Goal: Transaction & Acquisition: Purchase product/service

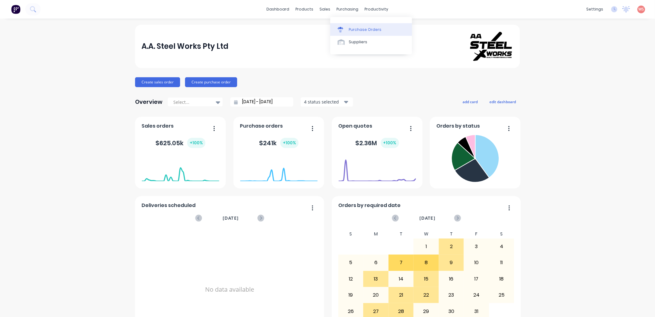
click at [350, 28] on div "Purchase Orders" at bounding box center [365, 30] width 33 height 6
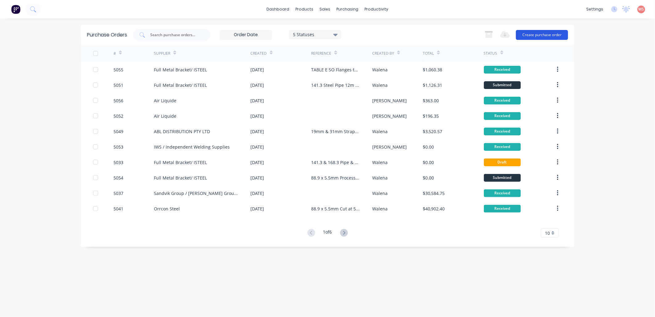
click at [553, 35] on button "Create purchase order" at bounding box center [542, 35] width 52 height 10
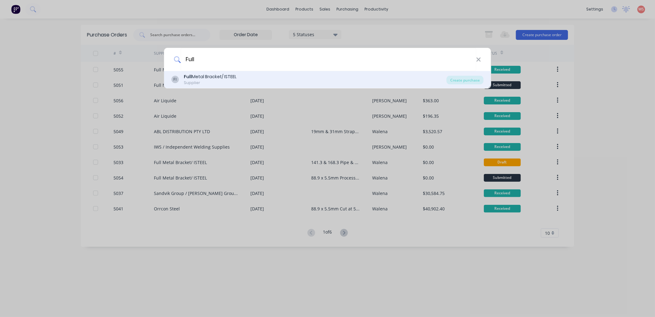
type input "Full"
click at [205, 77] on div "Full Metal Bracket/ ISTEEL" at bounding box center [210, 76] width 53 height 6
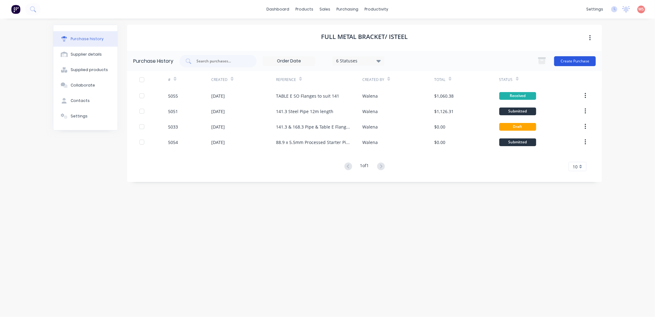
click at [574, 62] on button "Create Purchase" at bounding box center [576, 61] width 42 height 10
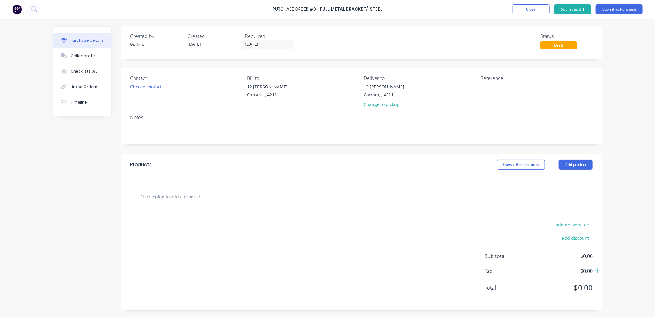
click at [152, 197] on input "text" at bounding box center [201, 196] width 123 height 12
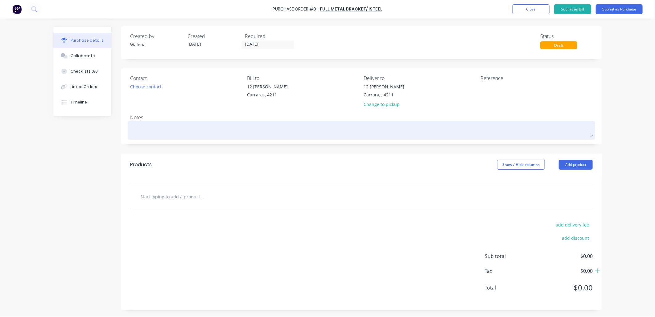
click at [144, 125] on textarea at bounding box center [361, 130] width 463 height 14
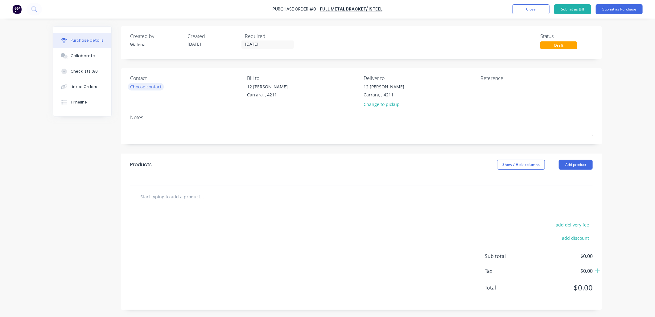
click at [160, 87] on div "Choose contact" at bounding box center [145, 86] width 31 height 6
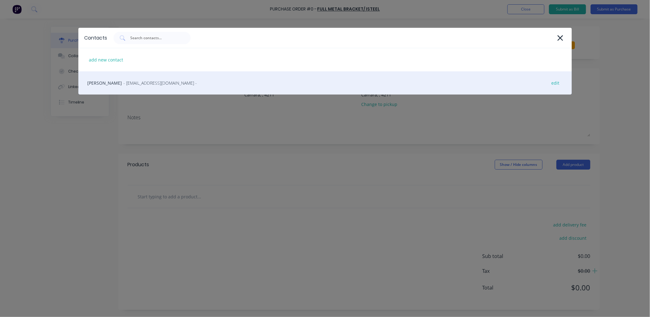
click at [149, 83] on span "- [EMAIL_ADDRESS][DOMAIN_NAME] -" at bounding box center [160, 83] width 73 height 6
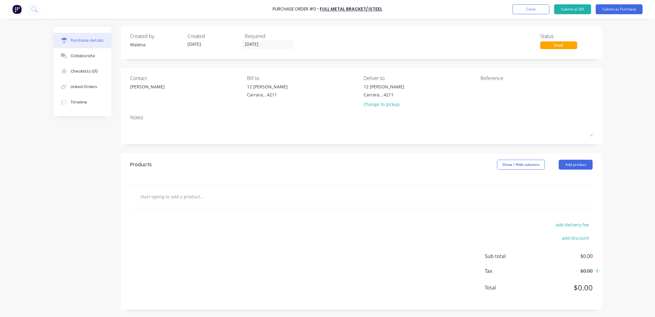
click at [146, 197] on input "text" at bounding box center [201, 196] width 123 height 12
click at [577, 168] on button "Add product" at bounding box center [576, 165] width 34 height 10
click at [565, 180] on div "Product catalogue" at bounding box center [564, 180] width 48 height 9
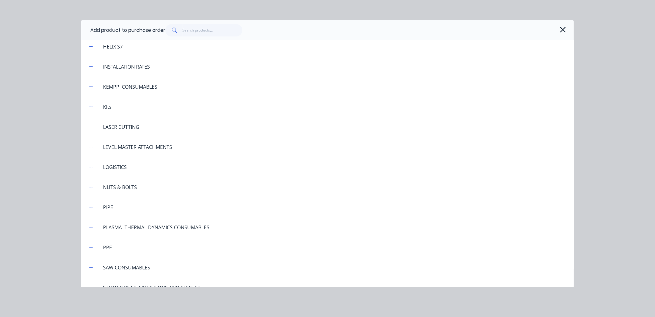
scroll to position [548, 0]
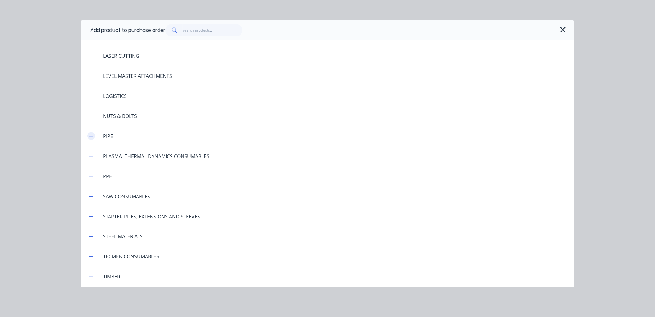
click at [93, 136] on icon "button" at bounding box center [91, 136] width 4 height 4
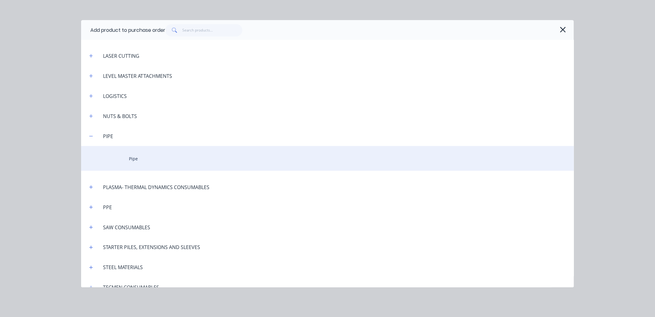
click at [131, 160] on div "Pipe" at bounding box center [327, 158] width 493 height 25
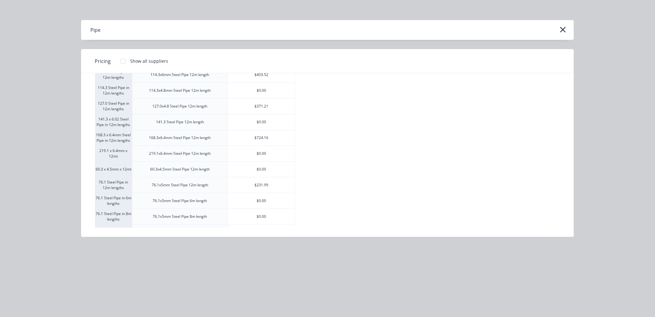
scroll to position [91, 0]
click at [271, 188] on div "$293.41" at bounding box center [261, 185] width 67 height 15
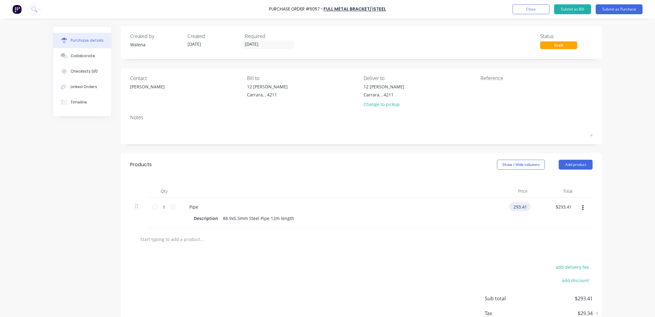
click at [520, 209] on input "293.41" at bounding box center [518, 206] width 19 height 9
drag, startPoint x: 526, startPoint y: 205, endPoint x: 505, endPoint y: 211, distance: 21.1
click at [505, 211] on div "293.41 293.41" at bounding box center [510, 212] width 45 height 31
type input "$0.00"
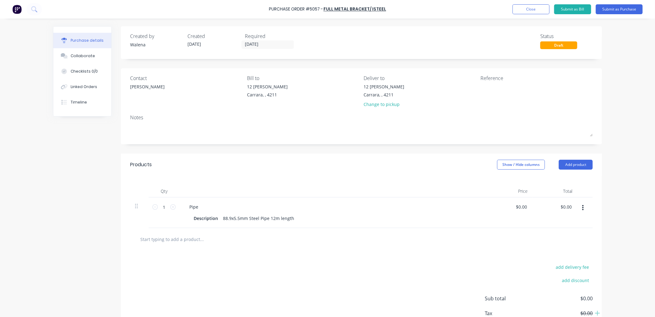
click at [487, 259] on div "add delivery fee add discount Sub total $0.00 Tax $0.00 Total $0.00" at bounding box center [361, 301] width 481 height 102
drag, startPoint x: 167, startPoint y: 206, endPoint x: 153, endPoint y: 208, distance: 13.7
click at [154, 208] on div "1 1" at bounding box center [164, 206] width 21 height 9
click at [291, 218] on div "88.9x5.5mm Steel Pipe 12m length" at bounding box center [259, 218] width 76 height 9
drag, startPoint x: 164, startPoint y: 208, endPoint x: 160, endPoint y: 207, distance: 3.7
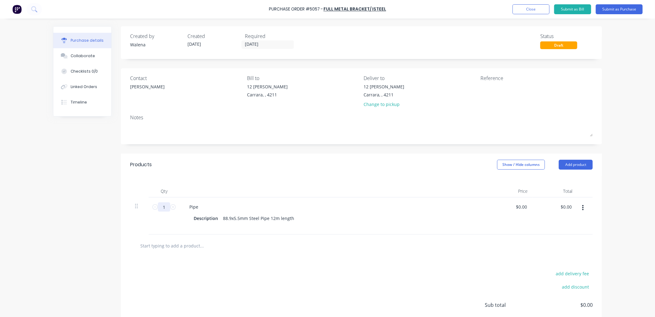
click at [160, 207] on input "1" at bounding box center [164, 206] width 12 height 9
click at [567, 167] on button "Add product" at bounding box center [576, 165] width 34 height 10
click at [556, 181] on div "Product catalogue" at bounding box center [564, 180] width 48 height 9
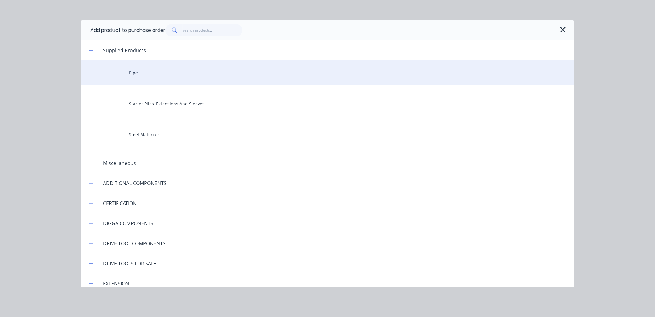
click at [131, 69] on div "Pipe" at bounding box center [327, 72] width 493 height 25
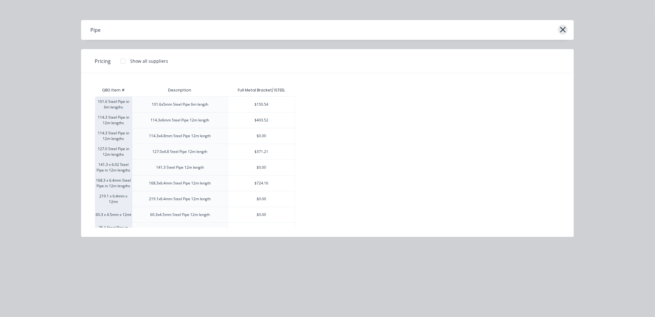
click at [563, 25] on icon "button" at bounding box center [563, 29] width 6 height 9
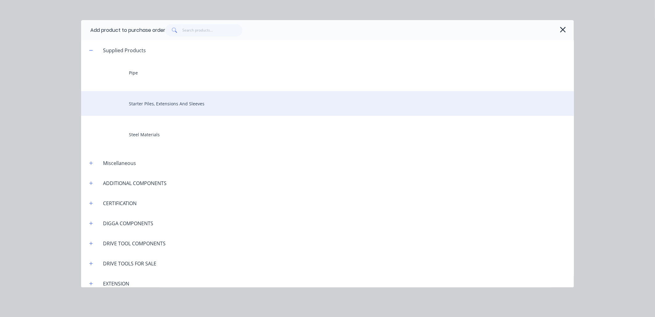
click at [149, 101] on div "Starter Piles, Extensions And Sleeves" at bounding box center [327, 103] width 493 height 25
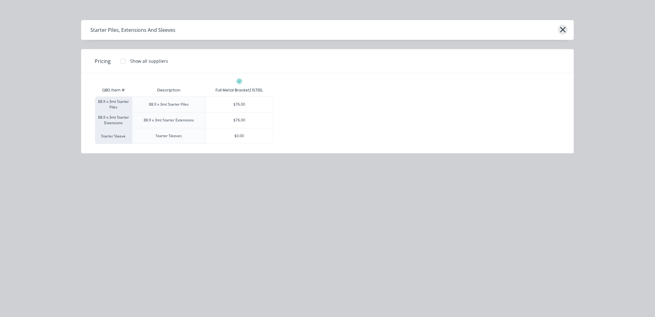
click at [565, 28] on icon "button" at bounding box center [563, 29] width 6 height 9
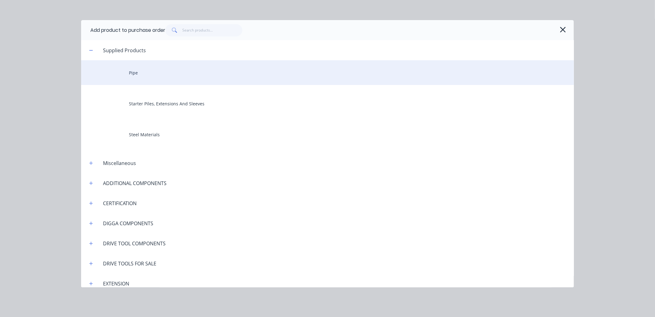
click at [139, 68] on div "Pipe" at bounding box center [327, 72] width 493 height 25
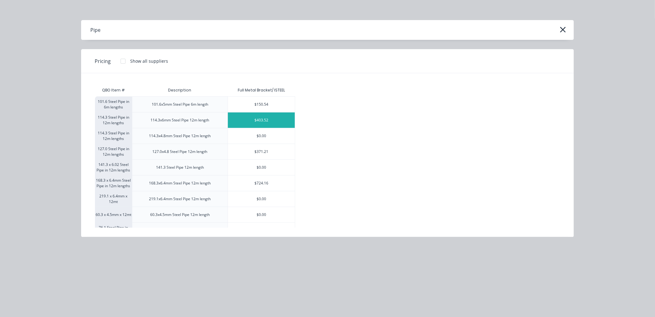
click at [268, 124] on div "$403.52" at bounding box center [261, 119] width 67 height 15
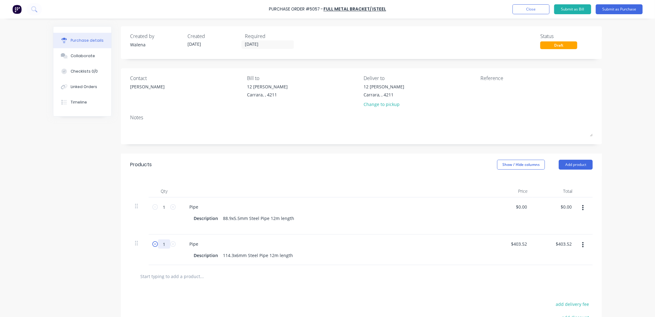
drag, startPoint x: 164, startPoint y: 246, endPoint x: 153, endPoint y: 247, distance: 10.9
click at [154, 247] on div "1 1" at bounding box center [164, 243] width 21 height 9
type input "2"
type input "$807.04"
type input "20"
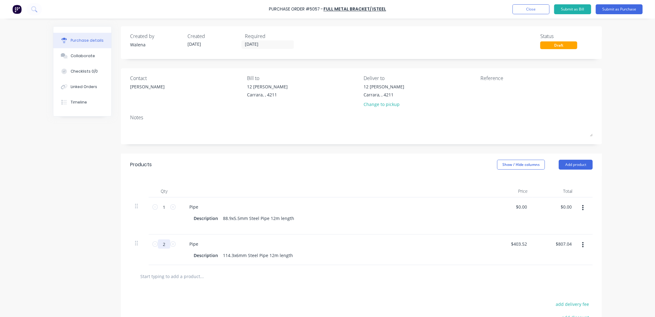
type input "$8,070.40"
type input "20"
click at [289, 256] on div "114.3x6mm Steel Pipe 12m length" at bounding box center [258, 255] width 75 height 9
click at [520, 246] on input "403.52" at bounding box center [520, 243] width 17 height 9
drag, startPoint x: 525, startPoint y: 244, endPoint x: 510, endPoint y: 246, distance: 14.7
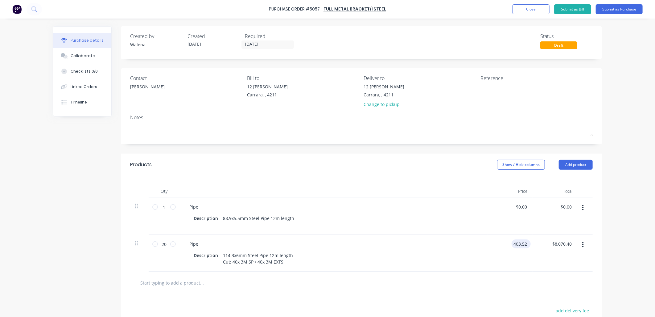
click at [509, 247] on div "403.52 403.52" at bounding box center [510, 252] width 45 height 37
type input "$0.00"
click at [506, 256] on div "$0.00 $0.00" at bounding box center [510, 252] width 45 height 37
drag, startPoint x: 164, startPoint y: 205, endPoint x: 158, endPoint y: 206, distance: 5.3
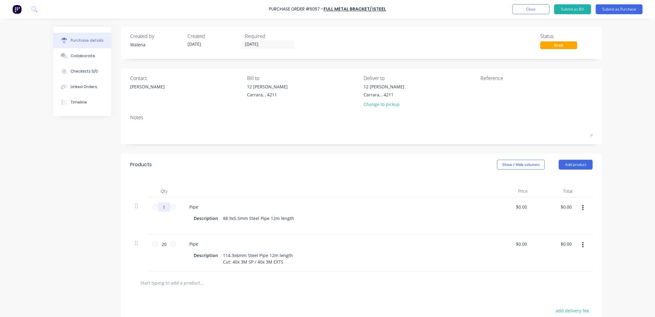
click at [158, 206] on input "1" at bounding box center [164, 206] width 12 height 9
type input "160"
click at [289, 220] on div "88.9x5.5mm Steel Pipe 12m length" at bounding box center [259, 221] width 76 height 15
click at [235, 225] on div "88.9x5.5mm Steel Pipe 12m length Cut: 240x 3M SP /" at bounding box center [259, 221] width 76 height 15
click at [264, 227] on div "88.9x5.5mm Steel Pipe 12m length Cut: 280x 3M SP /" at bounding box center [259, 221] width 76 height 15
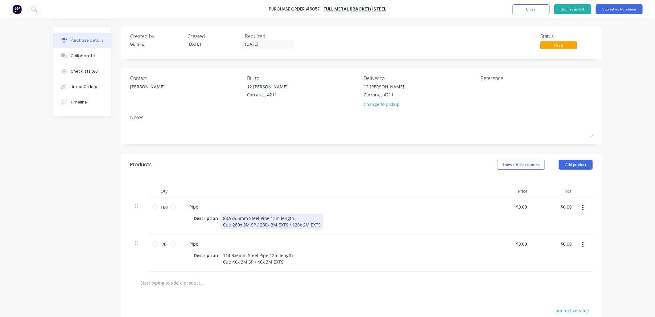
drag, startPoint x: 462, startPoint y: 219, endPoint x: 462, endPoint y: 215, distance: 3.7
click at [462, 215] on div "Description 88.9x5.5mm Steel Pipe 12m length Cut: 280x 3M SP / 280x 3M EXTS / 1…" at bounding box center [332, 221] width 283 height 15
drag, startPoint x: 526, startPoint y: 250, endPoint x: 509, endPoint y: 251, distance: 16.1
click at [509, 251] on div "0.00 0.00" at bounding box center [510, 252] width 45 height 37
type input "$115.00"
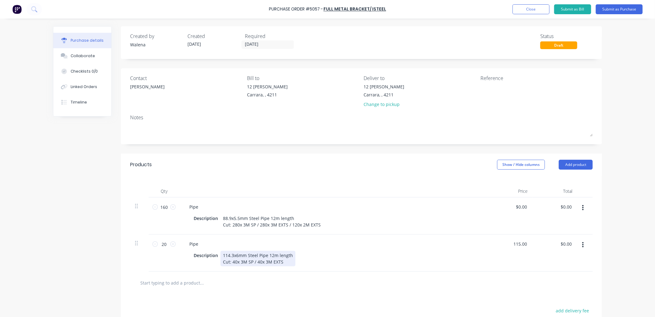
type input "$2,300.00"
click at [480, 260] on div "Description 114.3x6mm Steel Pipe 12m length Cut: 40x 3M SP / 40x 3M EXTS" at bounding box center [334, 258] width 299 height 15
click at [526, 207] on div "$0.00 $0.00" at bounding box center [522, 206] width 17 height 9
drag, startPoint x: 525, startPoint y: 207, endPoint x: 516, endPoint y: 207, distance: 8.9
click at [517, 207] on input "0.00" at bounding box center [523, 206] width 12 height 9
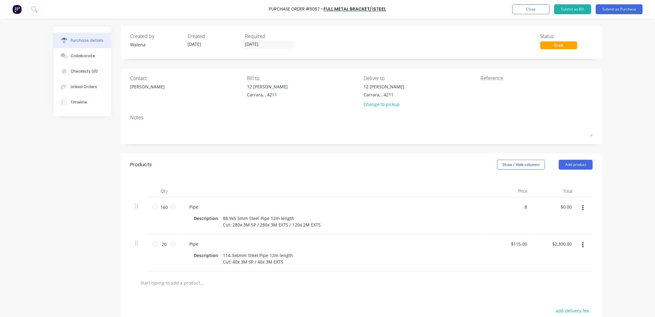
type input "80"
drag, startPoint x: 525, startPoint y: 205, endPoint x: 515, endPoint y: 204, distance: 9.3
click at [515, 204] on div "80 80" at bounding box center [510, 215] width 45 height 37
type input "$0.00"
drag, startPoint x: 528, startPoint y: 251, endPoint x: 512, endPoint y: 250, distance: 16.1
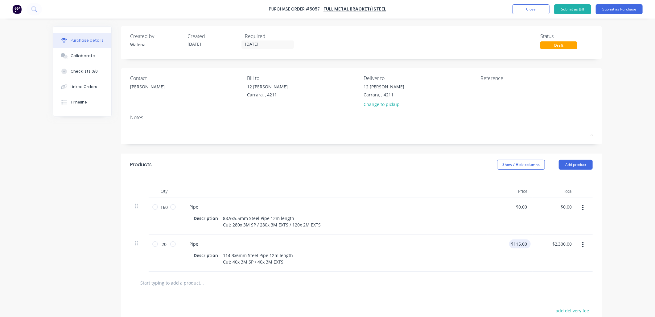
click at [512, 248] on div "$115.00 $115.00" at bounding box center [520, 243] width 22 height 9
type input "115.00"
drag, startPoint x: 510, startPoint y: 251, endPoint x: 536, endPoint y: 253, distance: 26.0
click at [536, 253] on div "20 20 Pipe Description 114.3x6mm Steel Pipe 12m length Cut: 40x 3M SP / 40x 3M …" at bounding box center [361, 252] width 463 height 37
click at [529, 256] on div "$115.00 $115.00" at bounding box center [510, 252] width 45 height 37
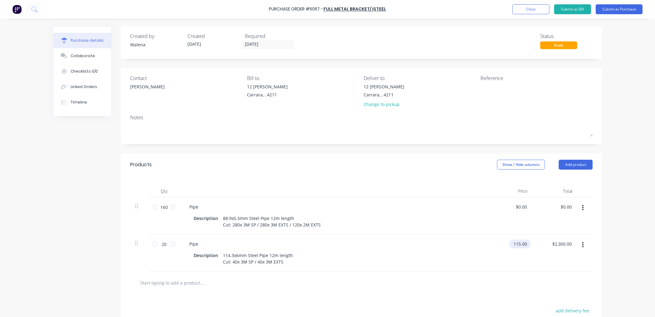
click at [522, 248] on input "115.00" at bounding box center [518, 243] width 19 height 9
drag, startPoint x: 524, startPoint y: 251, endPoint x: 501, endPoint y: 251, distance: 23.1
click at [501, 251] on div "115.000 115.000" at bounding box center [510, 252] width 45 height 37
type input "$0.00"
drag, startPoint x: 569, startPoint y: 250, endPoint x: 539, endPoint y: 251, distance: 29.6
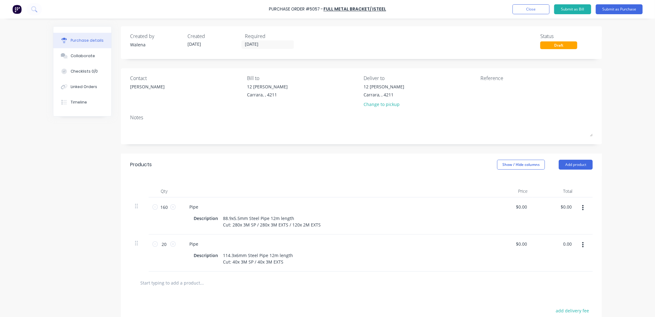
click at [539, 251] on div "0.00 0.00" at bounding box center [555, 252] width 45 height 37
type input "$0.00"
click at [513, 263] on div "$0.00 $0.00" at bounding box center [510, 252] width 45 height 37
click at [252, 225] on div "88.9x5.5mm Steel Pipe 12m length Cut: 280x 3M SP / 280x 3M EXTS / 120x 2M EXTS" at bounding box center [272, 221] width 103 height 15
click at [253, 223] on div "88.9x5.5mm Steel Pipe 12m length Cut: 280x 3M SP 80 / 280x 3M EXTS / 120x 2M EX…" at bounding box center [275, 221] width 109 height 15
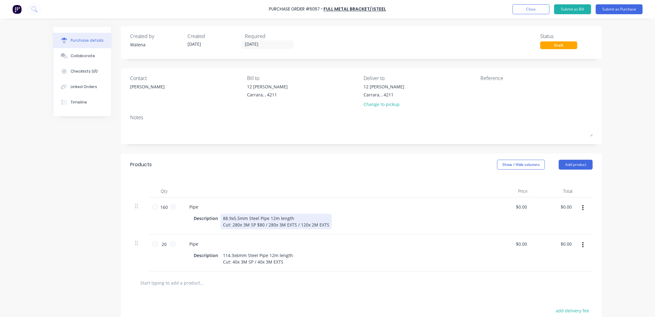
click at [292, 224] on div "88.9x5.5mm Steel Pipe 12m length Cut: 280x 3M SP $80 / 280x 3M EXTS / 120x 2M E…" at bounding box center [276, 221] width 111 height 15
click at [334, 225] on div "88.9x5.5mm Steel Pipe 12m length Cut: 280x 3M SP $80 / 280x 3M EXTS $80 / 120x …" at bounding box center [281, 221] width 120 height 15
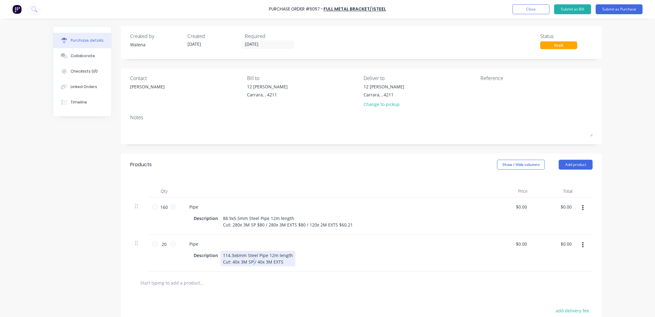
click at [251, 266] on div "114.3x6mm Steel Pipe 12m length Cut: 40x 3M SP / 40x 3M EXTS" at bounding box center [258, 258] width 75 height 15
click at [291, 266] on div "114.3x6mm Steel Pipe 12m length Cut: 40x 3M SP $115 / 40x 3M EXTS" at bounding box center [259, 258] width 77 height 15
click at [418, 256] on div "Pipe Description 114.3x6mm Steel Pipe 12m length Cut: 40x 3M SP $115 / 40x 3M E…" at bounding box center [334, 252] width 309 height 37
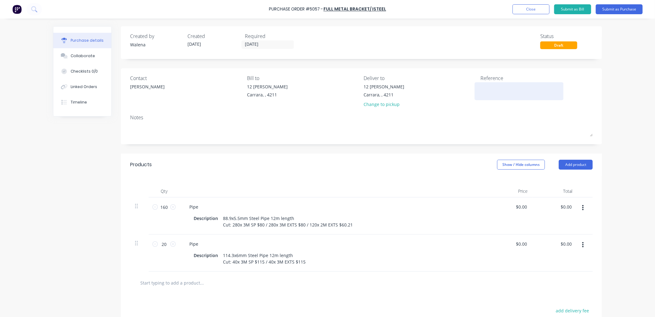
click at [494, 87] on textarea at bounding box center [519, 90] width 77 height 14
type textarea "Starter Pile & EXTS Local"
type textarea "x"
type textarea "Starter Pile & EXTS Local"
click at [579, 165] on button "Add product" at bounding box center [576, 165] width 34 height 10
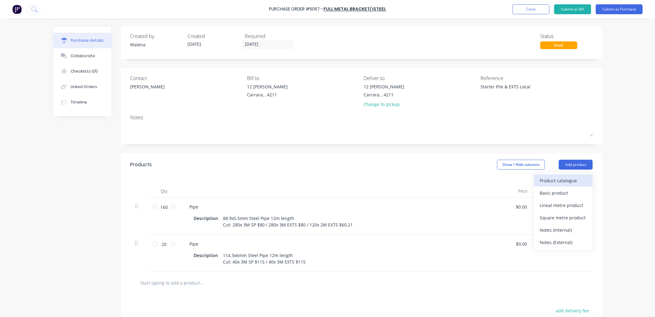
click at [570, 181] on div "Product catalogue" at bounding box center [564, 180] width 48 height 9
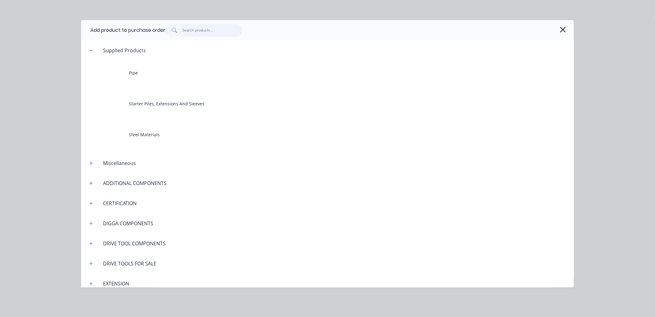
click at [204, 30] on input "text" at bounding box center [213, 30] width 60 height 12
type textarea "x"
type input "D"
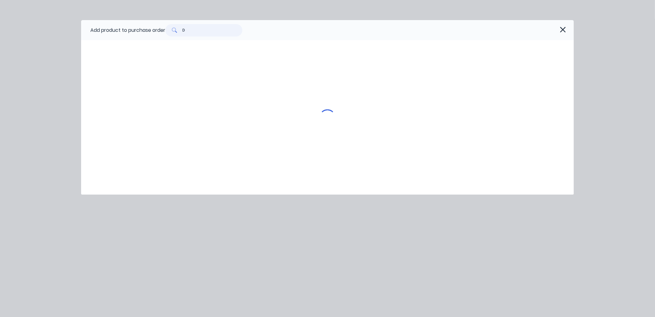
type textarea "x"
type input "De"
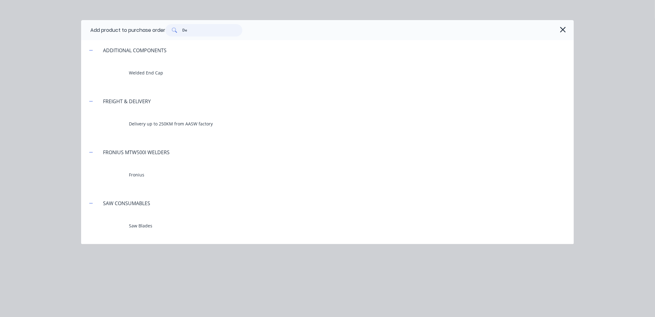
drag, startPoint x: 201, startPoint y: 31, endPoint x: 162, endPoint y: 30, distance: 38.9
click at [162, 30] on div "Add product to purchase order De" at bounding box center [327, 30] width 493 height 20
type textarea "x"
type input "l"
type textarea "x"
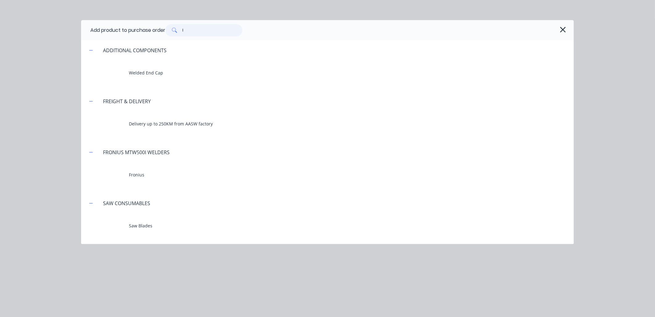
type input "lo"
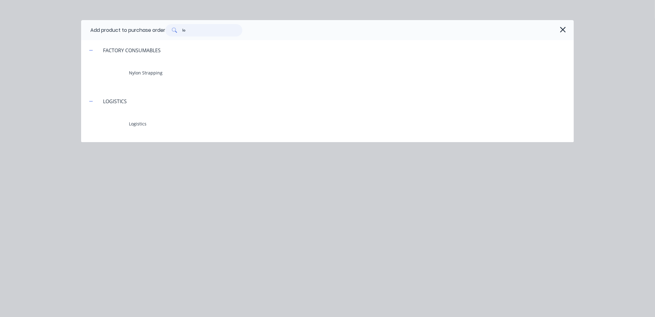
type textarea "x"
type input "log"
type textarea "x"
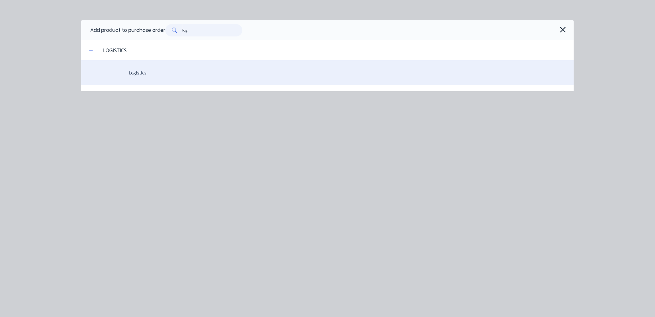
type input "log"
click at [133, 75] on div "Logistics" at bounding box center [327, 72] width 493 height 25
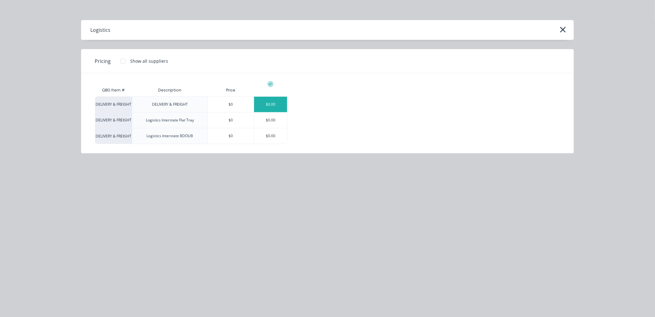
click at [272, 102] on div "$0.00" at bounding box center [270, 104] width 33 height 15
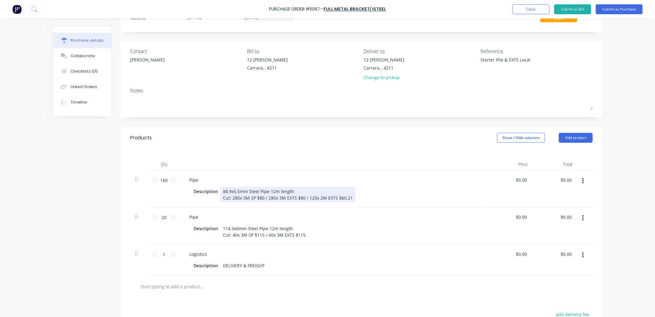
scroll to position [91, 0]
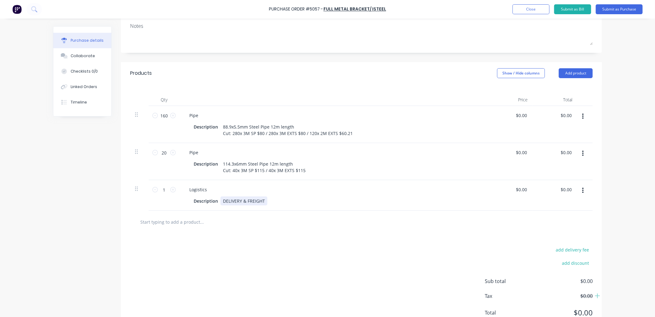
type textarea "x"
click at [269, 205] on div "Description DELIVERY & FREIGHT" at bounding box center [332, 200] width 283 height 9
click at [325, 265] on div "add delivery fee add discount Sub total $0.00 Tax $0.00 Total $0.00" at bounding box center [361, 290] width 481 height 102
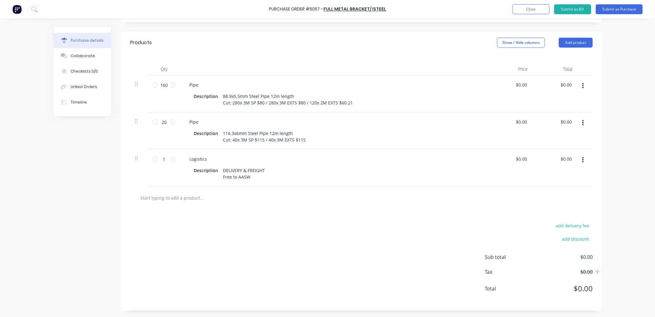
scroll to position [0, 0]
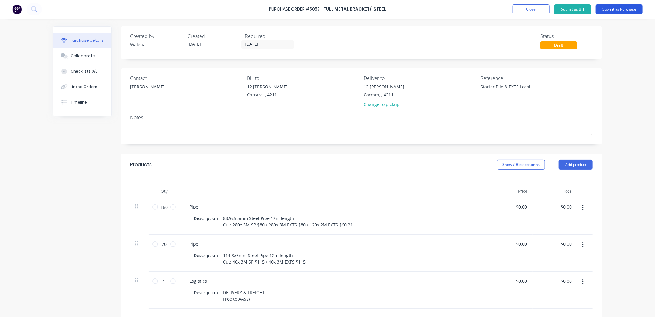
click at [628, 10] on button "Submit as Purchase" at bounding box center [619, 9] width 47 height 10
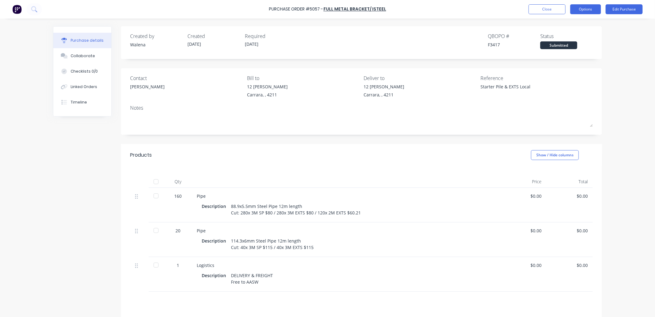
click at [593, 11] on button "Options" at bounding box center [586, 9] width 31 height 10
click at [574, 24] on div "Print / Email" at bounding box center [572, 25] width 48 height 9
click at [571, 37] on div "With pricing" at bounding box center [572, 37] width 48 height 9
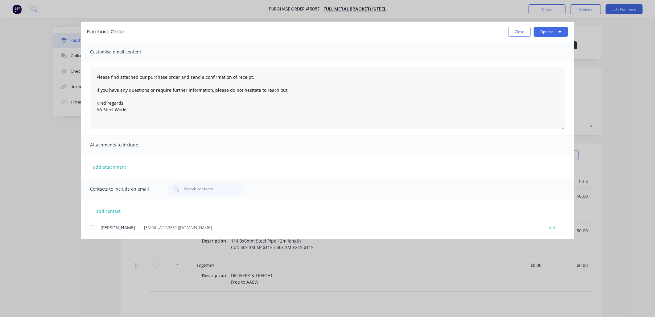
click at [91, 227] on div at bounding box center [92, 227] width 12 height 12
click at [555, 31] on button "Options" at bounding box center [551, 32] width 34 height 10
click at [535, 69] on div "Email" at bounding box center [539, 72] width 48 height 9
click at [526, 33] on button "Close" at bounding box center [520, 32] width 23 height 10
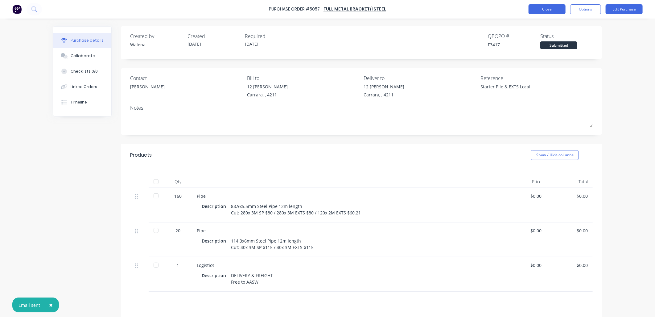
click at [550, 10] on button "Close" at bounding box center [547, 9] width 37 height 10
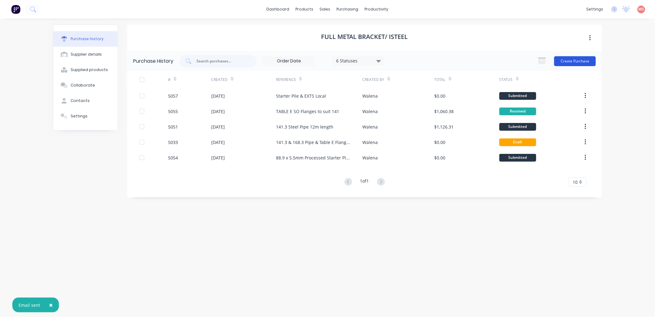
click at [577, 63] on button "Create Purchase" at bounding box center [576, 61] width 42 height 10
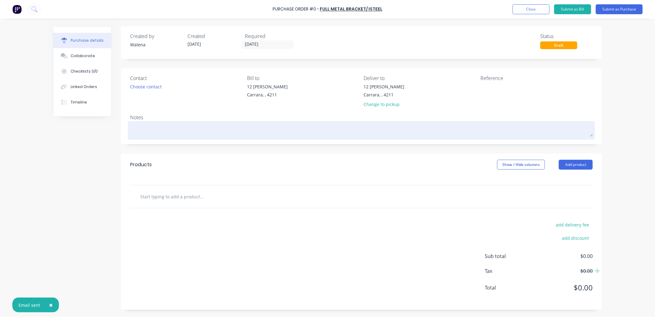
click at [148, 130] on textarea at bounding box center [361, 130] width 463 height 14
type textarea "x"
type textarea "7"
type textarea "x"
type textarea "76"
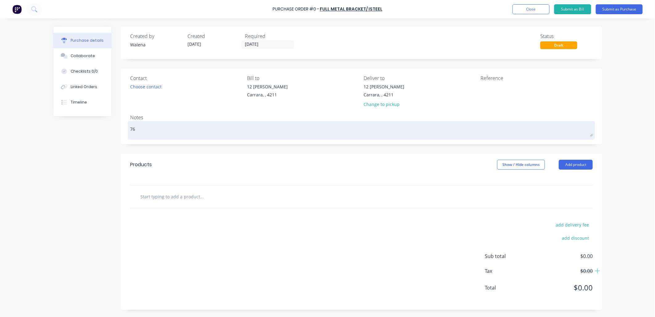
type textarea "x"
type textarea "76."
type textarea "x"
type textarea "76.1"
type textarea "x"
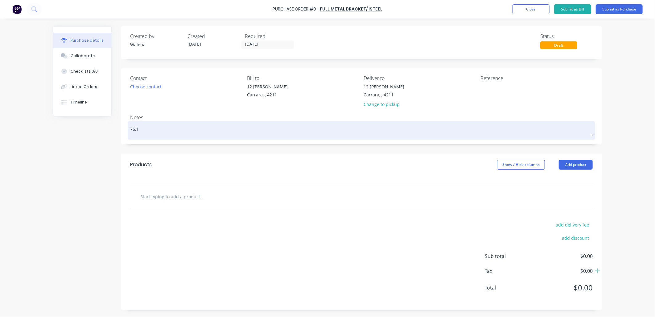
type textarea "76.1"
type textarea "x"
type textarea "76.1 S"
type textarea "x"
type textarea "76.1 St"
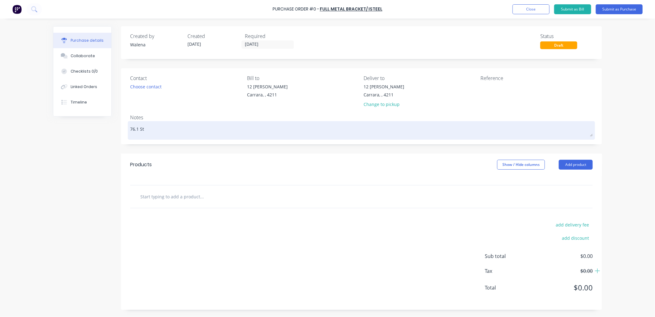
type textarea "x"
type textarea "76.1 Sta"
type textarea "x"
type textarea "76.1 Star"
type textarea "x"
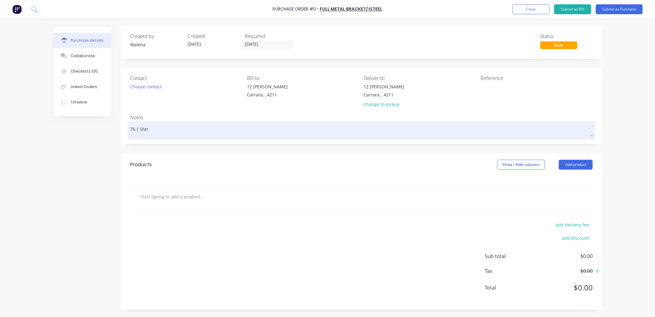
type textarea "76.1 Start"
type textarea "x"
type textarea "76.1 Starte"
type textarea "x"
type textarea "76.1 Starter"
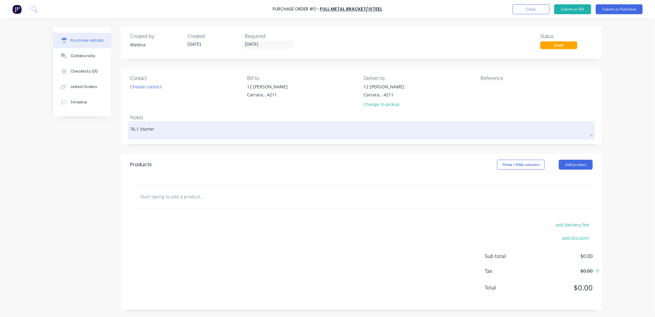
type textarea "x"
type textarea "76.1 Starter"
type textarea "x"
type textarea "76.1 Starter P"
type textarea "x"
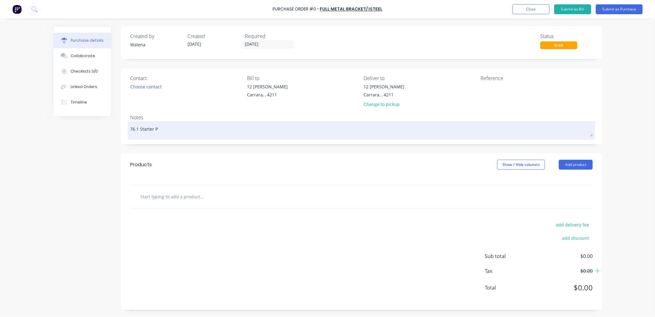
type textarea "76.1 Starter Pi"
type textarea "x"
type textarea "76.1 Starter Pil"
type textarea "x"
type textarea "76.1 Starter Pile"
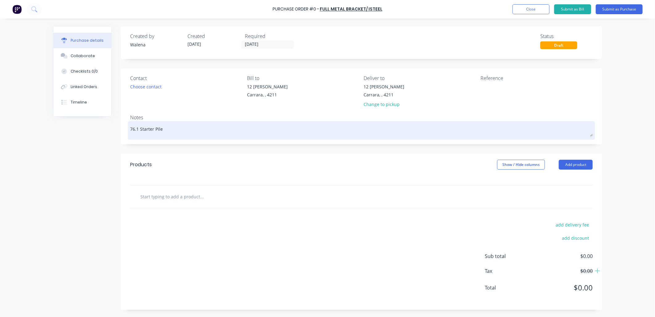
type textarea "x"
type textarea "76.1 Starter Piles"
type textarea "x"
type textarea "76.1 Starter Piles"
type textarea "x"
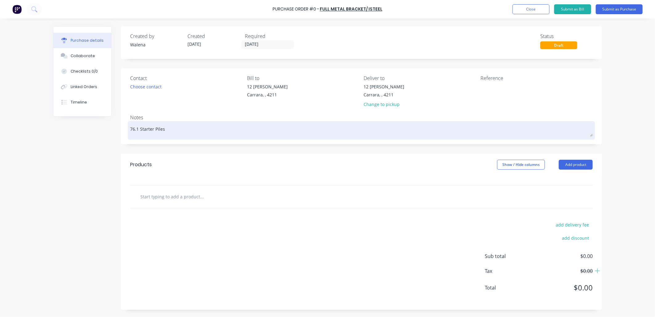
type textarea "76.1 Starter Piles &"
type textarea "x"
type textarea "76.1 Starter Piles &"
type textarea "x"
type textarea "76.1 Starter Piles & E"
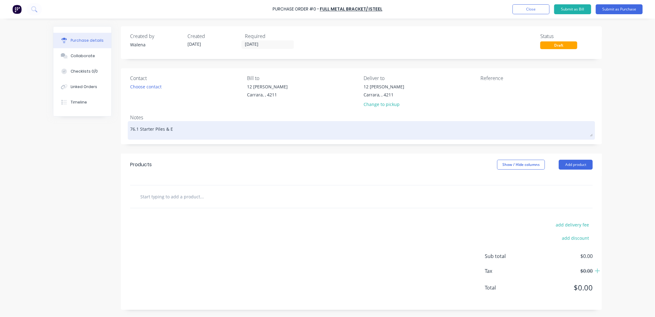
type textarea "x"
type textarea "76.1 Starter Piles & EX"
type textarea "x"
type textarea "76.1 Starter Piles & EXT"
type textarea "x"
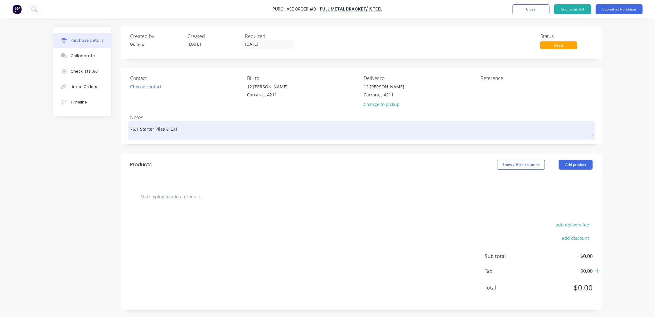
type textarea "76.1 Starter Piles & EXTS"
drag, startPoint x: 192, startPoint y: 127, endPoint x: 150, endPoint y: 127, distance: 42.0
click at [131, 126] on textarea "76.1 Starter Piles & EXTS" at bounding box center [361, 130] width 463 height 14
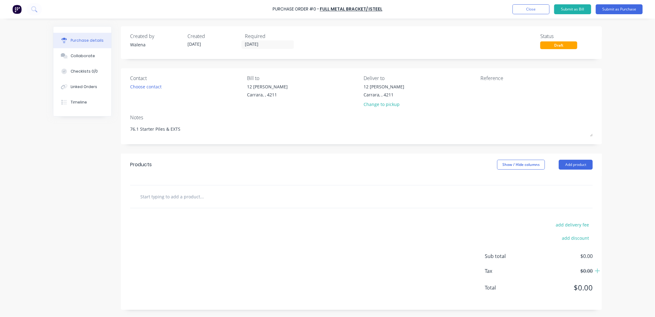
type textarea "x"
type textarea "76.1 Starter Piles & EXTS"
type textarea "x"
type textarea "76.1 Starter Piles & EXTS"
click at [503, 93] on textarea at bounding box center [519, 90] width 77 height 14
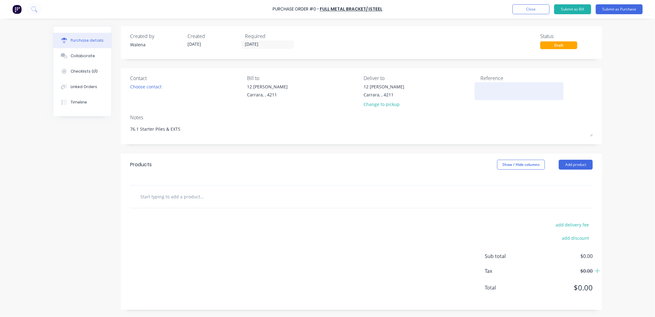
paste textarea "76.1 Starter Piles & EXTS"
type textarea "x"
type textarea "76.1 Starter Piles & EXTS"
type textarea "x"
type textarea "76.1 Starter Piles & EXTS"
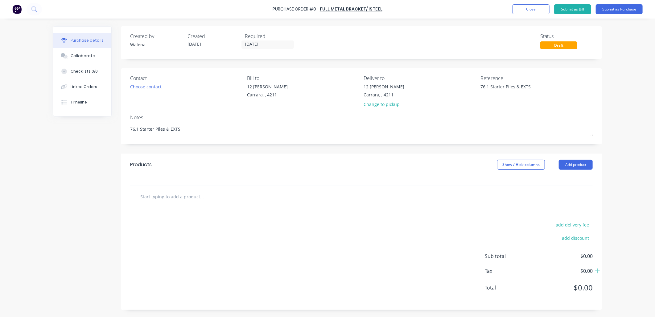
click at [175, 201] on input "text" at bounding box center [201, 196] width 123 height 12
click at [584, 166] on button "Add product" at bounding box center [576, 165] width 34 height 10
click at [573, 180] on div "Product catalogue" at bounding box center [564, 180] width 48 height 9
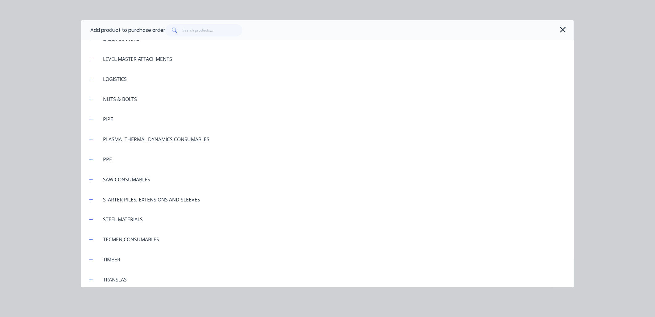
scroll to position [588, 0]
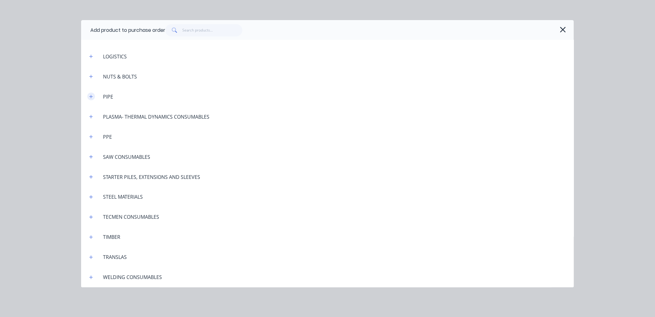
click at [90, 97] on icon "button" at bounding box center [91, 96] width 4 height 4
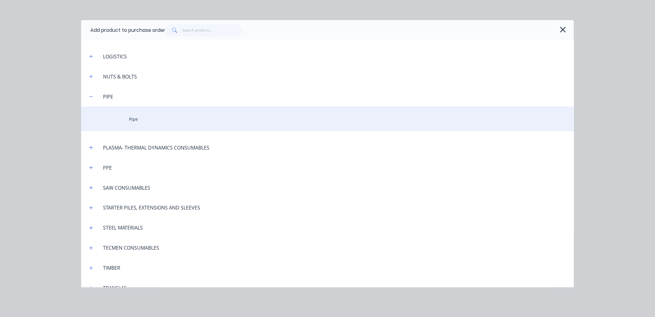
click at [134, 113] on div "Pipe" at bounding box center [327, 118] width 493 height 25
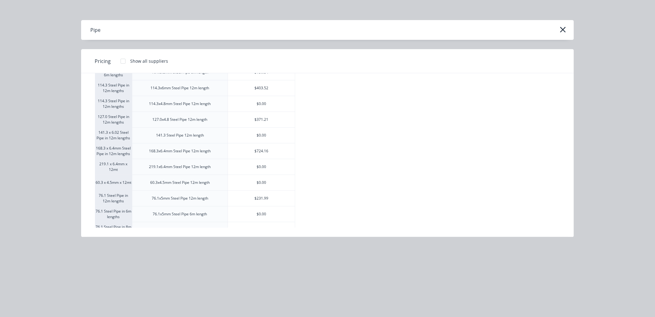
scroll to position [45, 0]
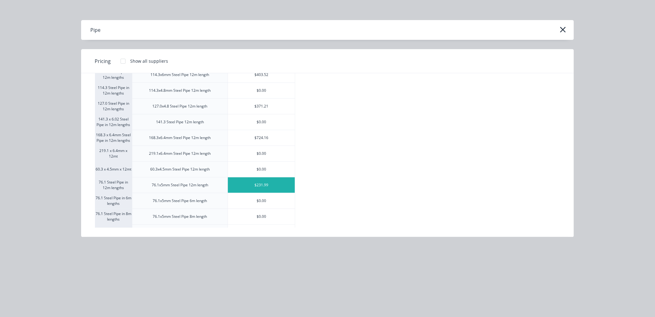
click at [269, 187] on div "$231.99" at bounding box center [261, 184] width 67 height 15
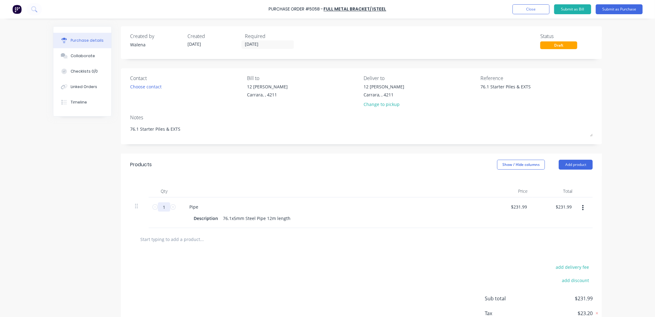
drag, startPoint x: 166, startPoint y: 206, endPoint x: 159, endPoint y: 206, distance: 6.5
click at [159, 206] on input "1" at bounding box center [164, 206] width 12 height 9
type textarea "x"
type input "2"
type input "$463.98"
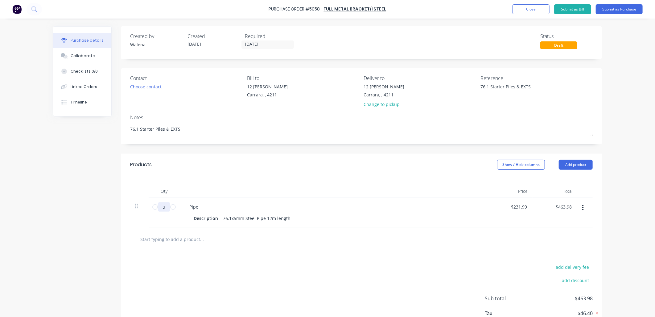
type textarea "x"
type input "21"
type input "$4,871.79"
type textarea "x"
type input "210"
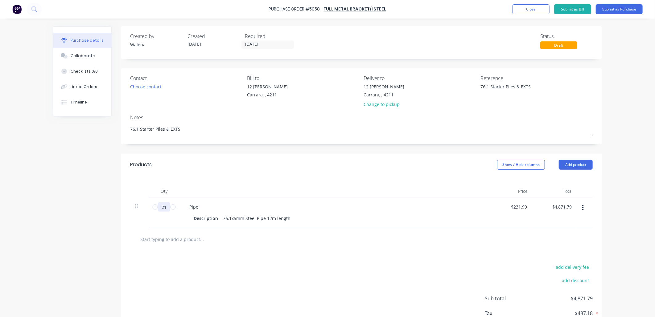
type input "$48,717.90"
type textarea "x"
type input "210"
type textarea "x"
click at [289, 218] on div "Description 76.1x5mm Steel Pipe 12m length" at bounding box center [332, 218] width 283 height 9
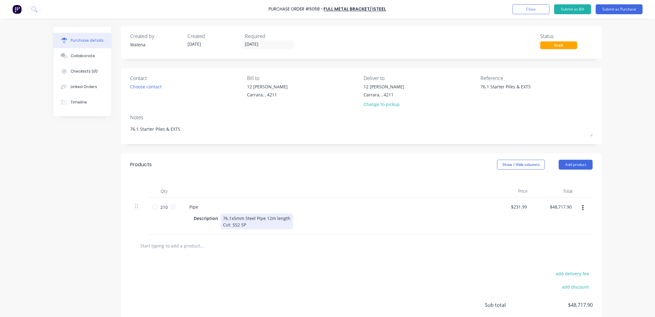
click at [238, 227] on div "76.1x5mm Steel Pipe 12m length Cut: 552 SP" at bounding box center [257, 221] width 73 height 15
click at [242, 226] on div "76.1x5mm Steel Pipe 12m length Cut: 552x #M SP" at bounding box center [257, 221] width 73 height 15
click at [267, 226] on div "76.1x5mm Steel Pipe 12m length Cut: 552x 3M SP" at bounding box center [257, 221] width 73 height 15
click at [252, 225] on div "76.1x5mm Steel Pipe 12m length Cut: 552x 3M SP / 288x 3M EXTS $65" at bounding box center [260, 221] width 79 height 15
type textarea "x"
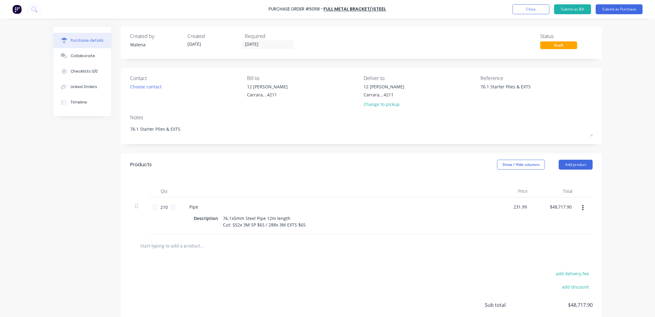
drag, startPoint x: 524, startPoint y: 207, endPoint x: 505, endPoint y: 205, distance: 18.9
click at [504, 206] on div "231.99 231.99" at bounding box center [510, 215] width 45 height 37
type input "0"
type textarea "x"
type input "$0.00"
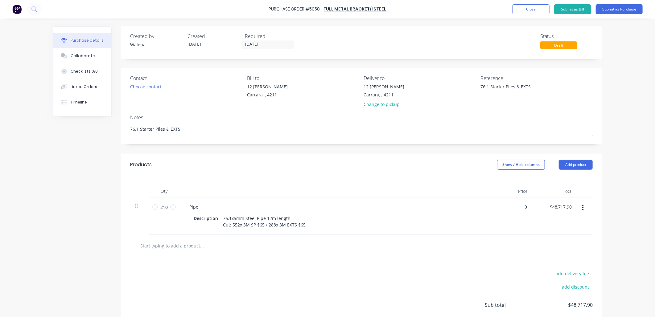
type input "$0.00"
click at [576, 207] on button "button" at bounding box center [583, 207] width 15 height 11
click at [201, 246] on input "text" at bounding box center [201, 245] width 123 height 12
click at [574, 164] on button "Add product" at bounding box center [576, 165] width 34 height 10
click at [568, 180] on div "Product catalogue" at bounding box center [564, 180] width 48 height 9
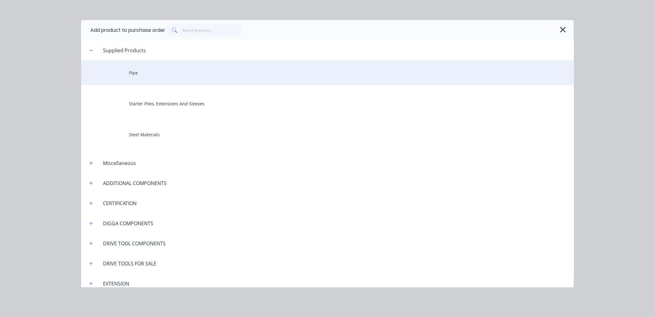
click at [138, 74] on div "Pipe" at bounding box center [327, 72] width 493 height 25
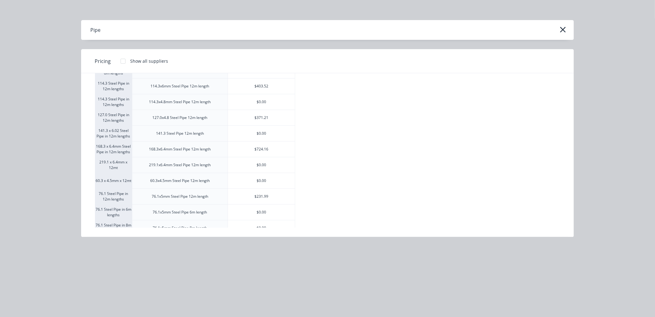
scroll to position [91, 0]
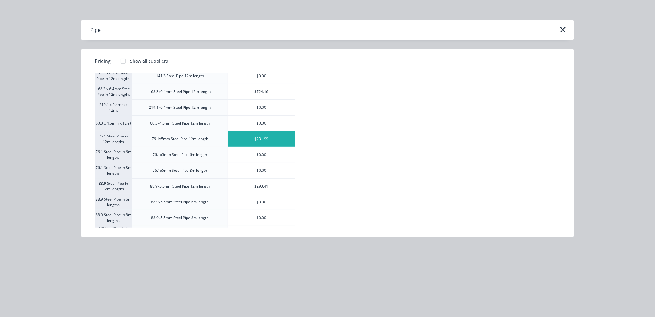
click at [262, 136] on div "$231.99" at bounding box center [261, 138] width 67 height 15
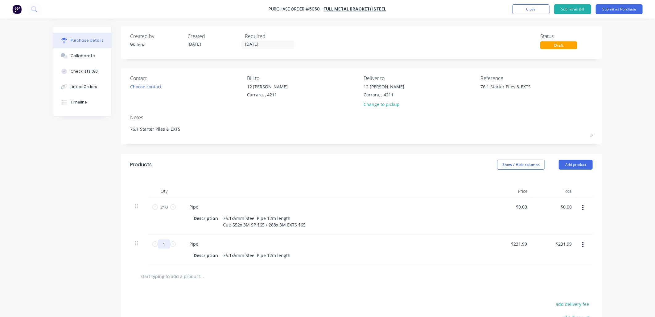
click at [164, 245] on input "1" at bounding box center [164, 243] width 12 height 9
type textarea "x"
type input "3"
type input "$695.97"
type textarea "x"
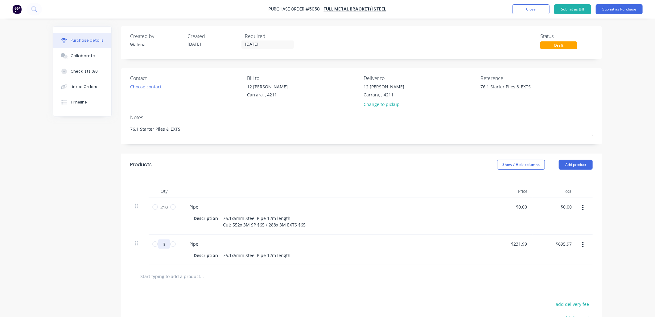
type input "30"
type textarea "x"
type input "$6,959.70"
type textarea "x"
type input "30"
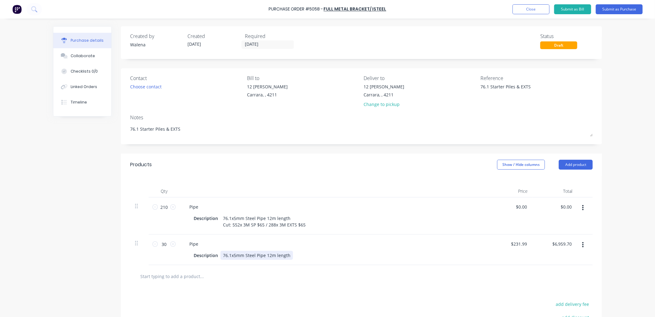
click at [255, 257] on div "76.1x5mm Steel Pipe 12m length" at bounding box center [257, 255] width 73 height 9
type textarea "x"
click at [286, 254] on div "76.1x5mm Steel Pipe 12m length" at bounding box center [257, 255] width 73 height 9
click at [229, 262] on div "76.1x5mm Steel Pipe 12m length Cut: 34.34" at bounding box center [257, 258] width 73 height 15
click at [229, 263] on div "76.1x5mm Steel Pipe 12m length Cut: $34.34" at bounding box center [257, 258] width 73 height 15
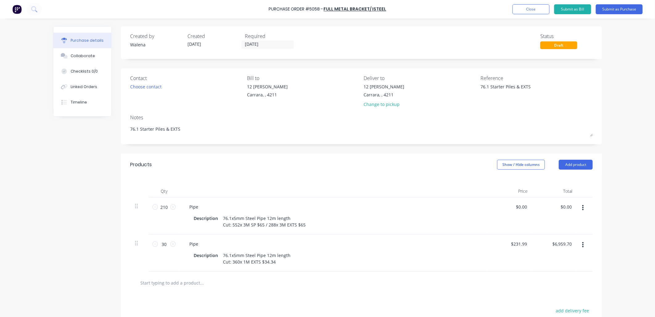
click at [533, 256] on div "$6,959.70 $6,959.70" at bounding box center [555, 252] width 45 height 37
type textarea "x"
type input "231.99"
click at [521, 242] on input "231.99" at bounding box center [520, 243] width 17 height 9
type textarea "x"
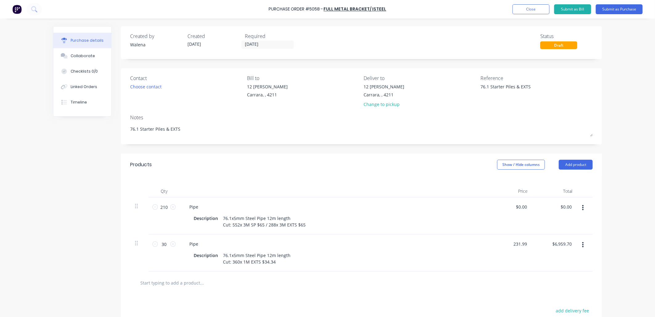
drag, startPoint x: 525, startPoint y: 245, endPoint x: 499, endPoint y: 241, distance: 26.3
click at [499, 241] on div "231.99 231.99" at bounding box center [510, 252] width 45 height 37
type input "0"
type textarea "x"
type input "$0.00"
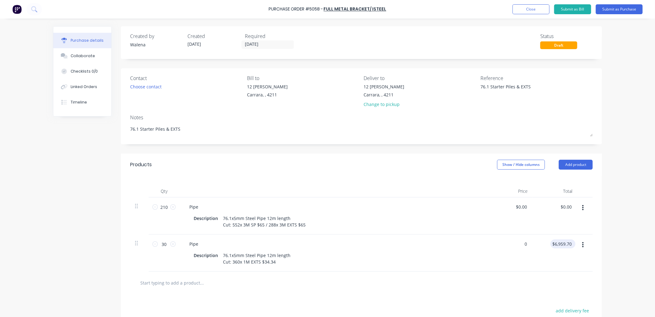
type input "$0.00"
click at [572, 243] on div "$0.00 $0.00" at bounding box center [567, 243] width 17 height 9
click at [484, 251] on div "Pipe Description 76.1x5mm Steel Pipe 12m length Cut: 360x 1M EXTS $34.34" at bounding box center [334, 252] width 309 height 37
click at [584, 163] on button "Add product" at bounding box center [576, 165] width 34 height 10
click at [560, 183] on div "Product catalogue" at bounding box center [564, 180] width 48 height 9
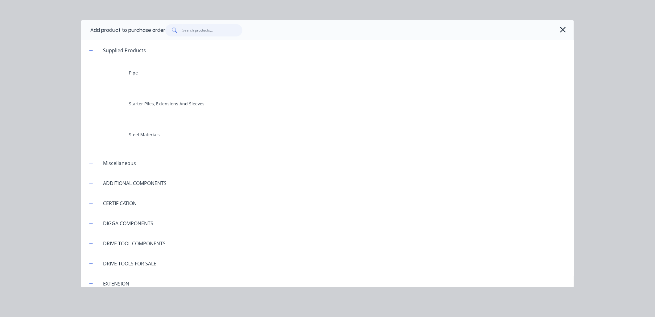
click at [193, 29] on input "text" at bounding box center [213, 30] width 60 height 12
type textarea "x"
type input "l"
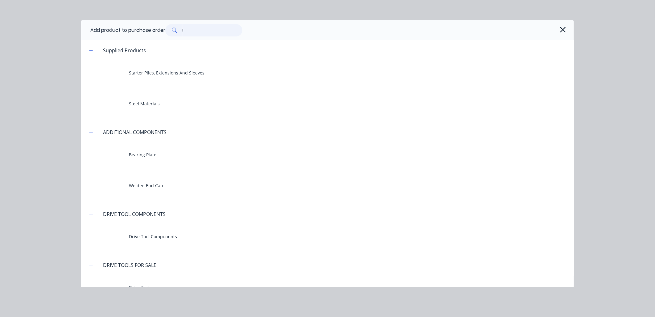
type textarea "x"
type input "lo"
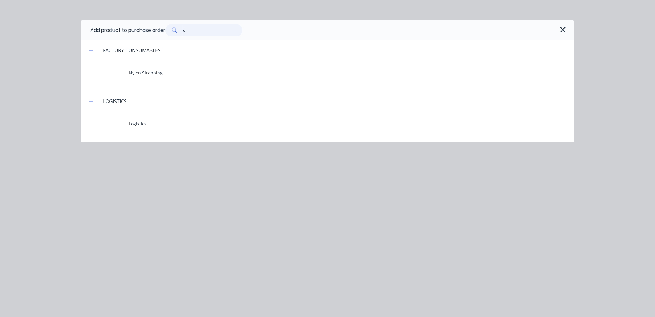
type textarea "x"
type input "log"
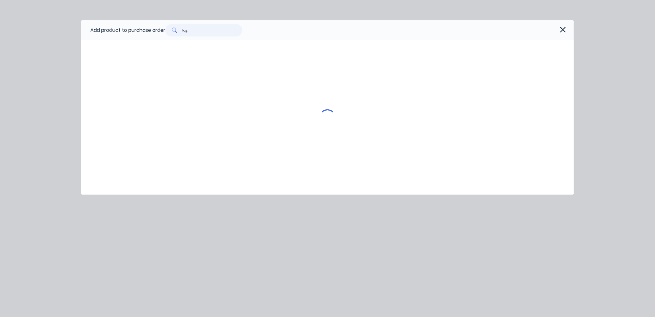
type textarea "x"
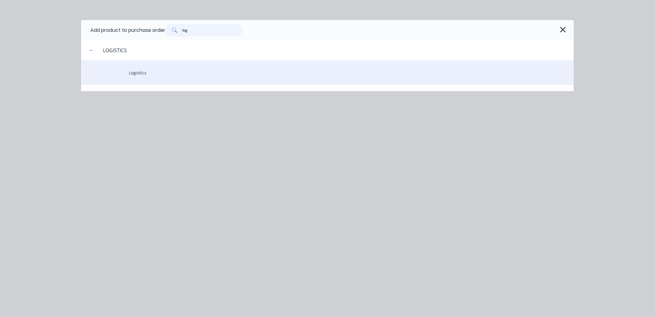
type input "log"
click at [136, 75] on div "Logistics" at bounding box center [327, 72] width 493 height 25
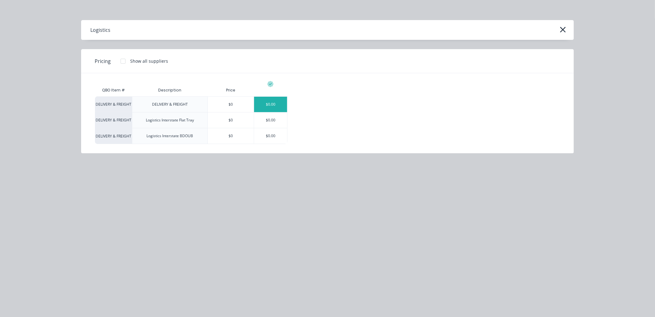
click at [265, 106] on div "$0.00" at bounding box center [270, 104] width 33 height 15
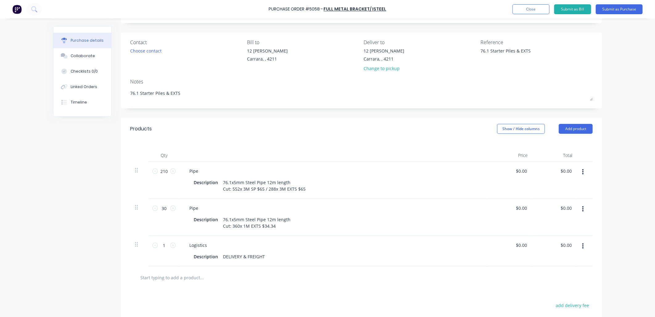
scroll to position [45, 0]
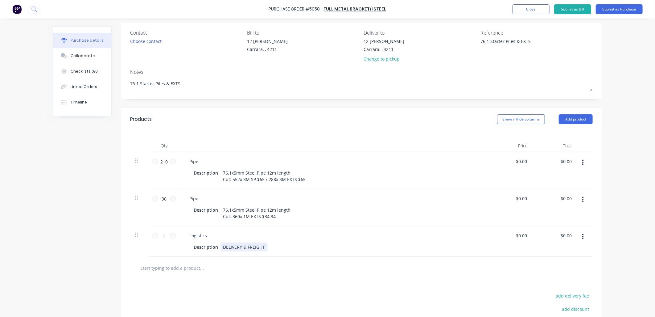
type textarea "x"
click at [265, 246] on div "Description DELIVERY & FREIGHT" at bounding box center [332, 246] width 283 height 9
click at [294, 278] on div at bounding box center [227, 274] width 185 height 12
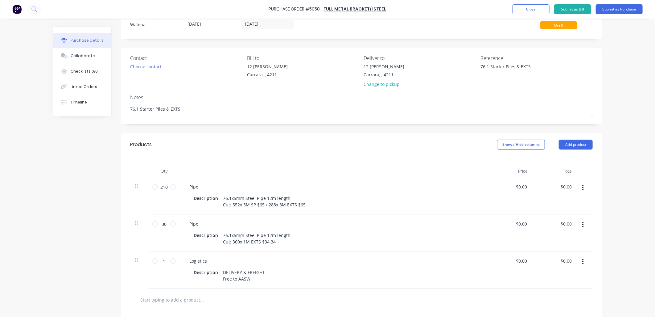
scroll to position [0, 0]
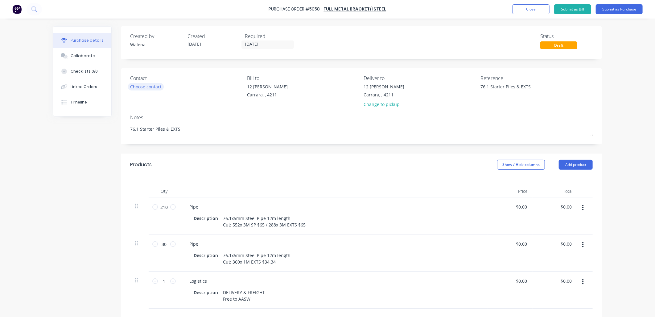
click at [143, 88] on div "Choose contact" at bounding box center [145, 86] width 31 height 6
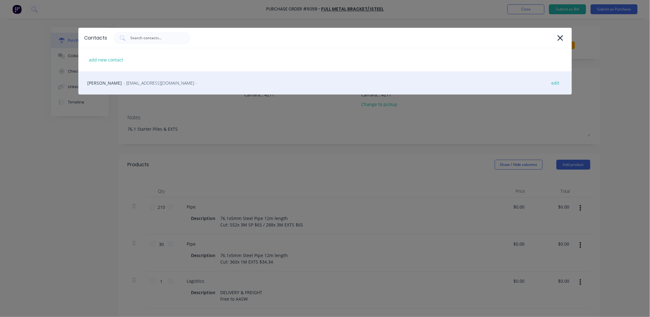
click at [136, 83] on span "- [EMAIL_ADDRESS][DOMAIN_NAME] -" at bounding box center [160, 83] width 73 height 6
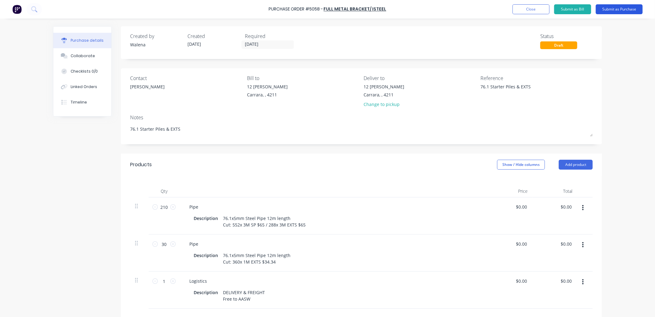
click at [627, 7] on button "Submit as Purchase" at bounding box center [619, 9] width 47 height 10
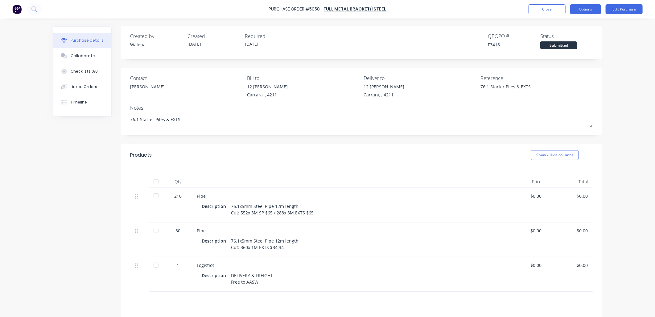
click at [578, 8] on button "Options" at bounding box center [586, 9] width 31 height 10
click at [570, 23] on div "Print / Email" at bounding box center [572, 25] width 48 height 9
click at [567, 39] on div "With pricing" at bounding box center [572, 37] width 48 height 9
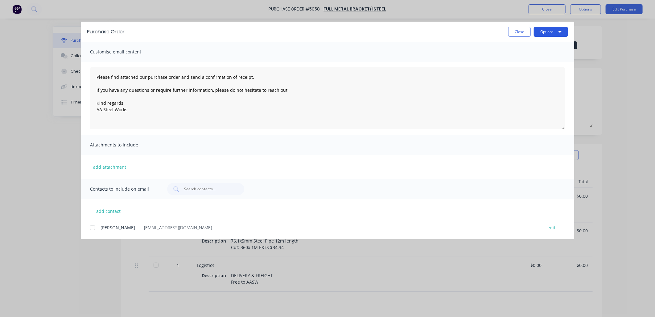
click at [542, 33] on button "Options" at bounding box center [551, 32] width 34 height 10
click at [93, 228] on div at bounding box center [92, 227] width 12 height 12
click at [560, 31] on icon "button" at bounding box center [560, 32] width 3 height 2
click at [539, 73] on div "Email" at bounding box center [539, 72] width 48 height 9
click at [518, 29] on button "Close" at bounding box center [520, 32] width 23 height 10
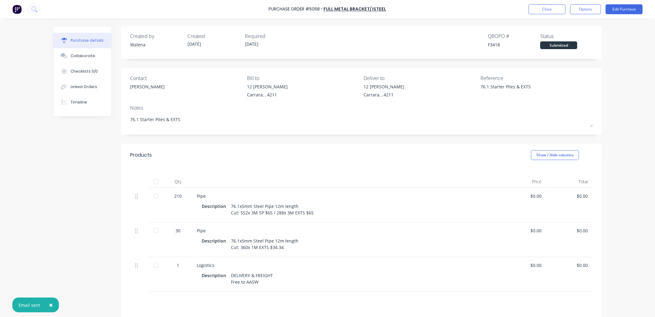
click at [21, 152] on div "× Email sent Purchase Order #5058 - Full Metal Bracket/ ISTEEL Close Options Ed…" at bounding box center [327, 158] width 655 height 317
type textarea "x"
